Goal: Task Accomplishment & Management: Manage account settings

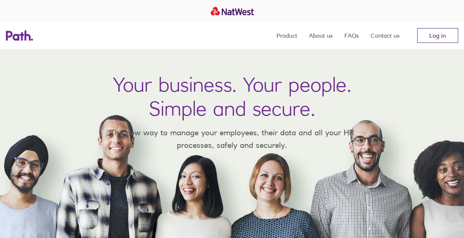
drag, startPoint x: 0, startPoint y: 0, endPoint x: 443, endPoint y: 39, distance: 444.8
click at [443, 39] on link "Log in" at bounding box center [437, 35] width 41 height 15
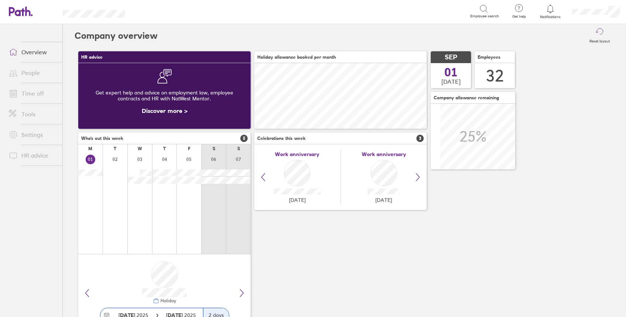
scroll to position [66, 172]
click at [32, 72] on link "People" at bounding box center [32, 72] width 59 height 15
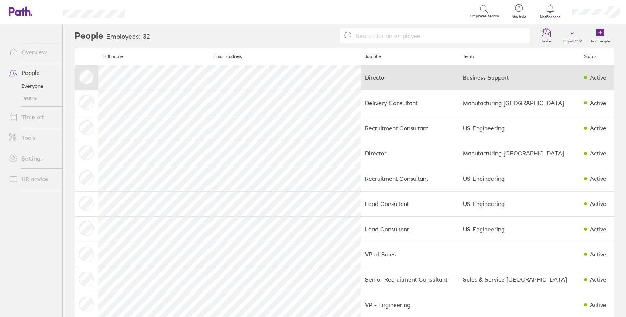
scroll to position [98, 0]
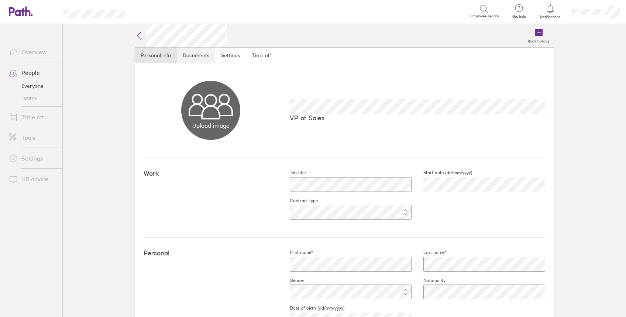
click at [197, 55] on link "Documents" at bounding box center [196, 55] width 38 height 15
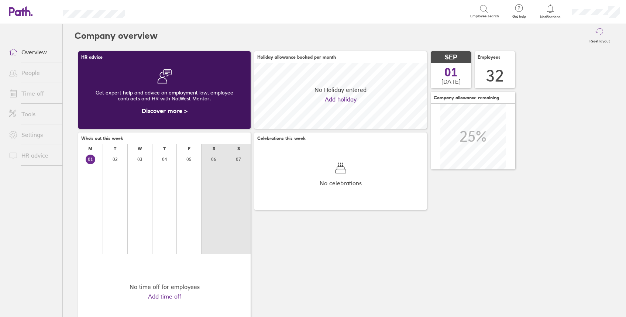
scroll to position [66, 172]
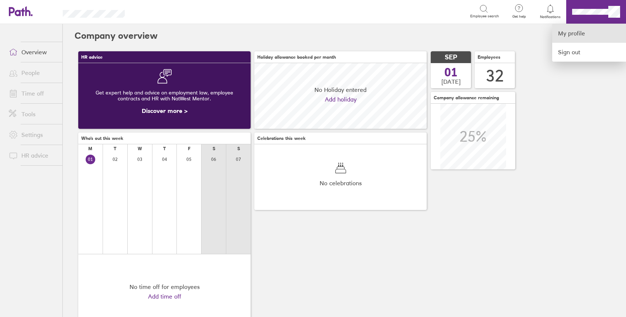
click at [583, 30] on link "My profile" at bounding box center [589, 33] width 74 height 19
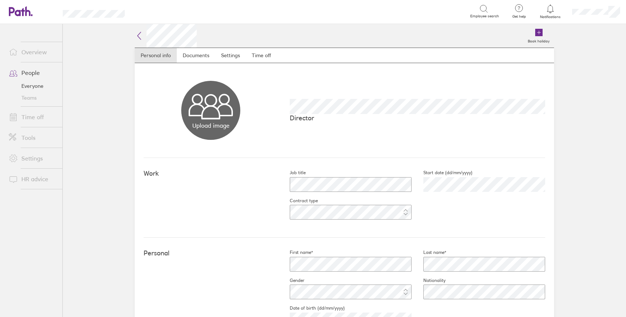
click at [35, 114] on link "Time off" at bounding box center [32, 117] width 59 height 15
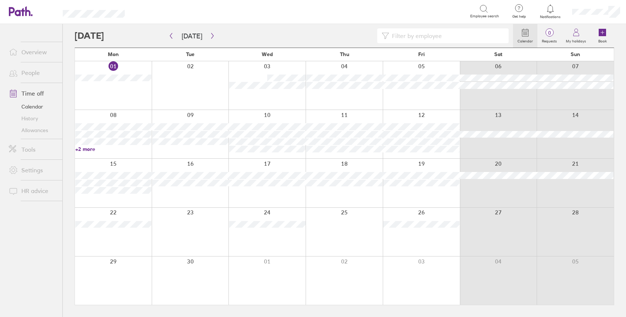
click at [38, 93] on link "Time off" at bounding box center [32, 93] width 59 height 15
click at [43, 128] on link "Allowances" at bounding box center [32, 130] width 59 height 12
